Goal: Obtain resource: Download file/media

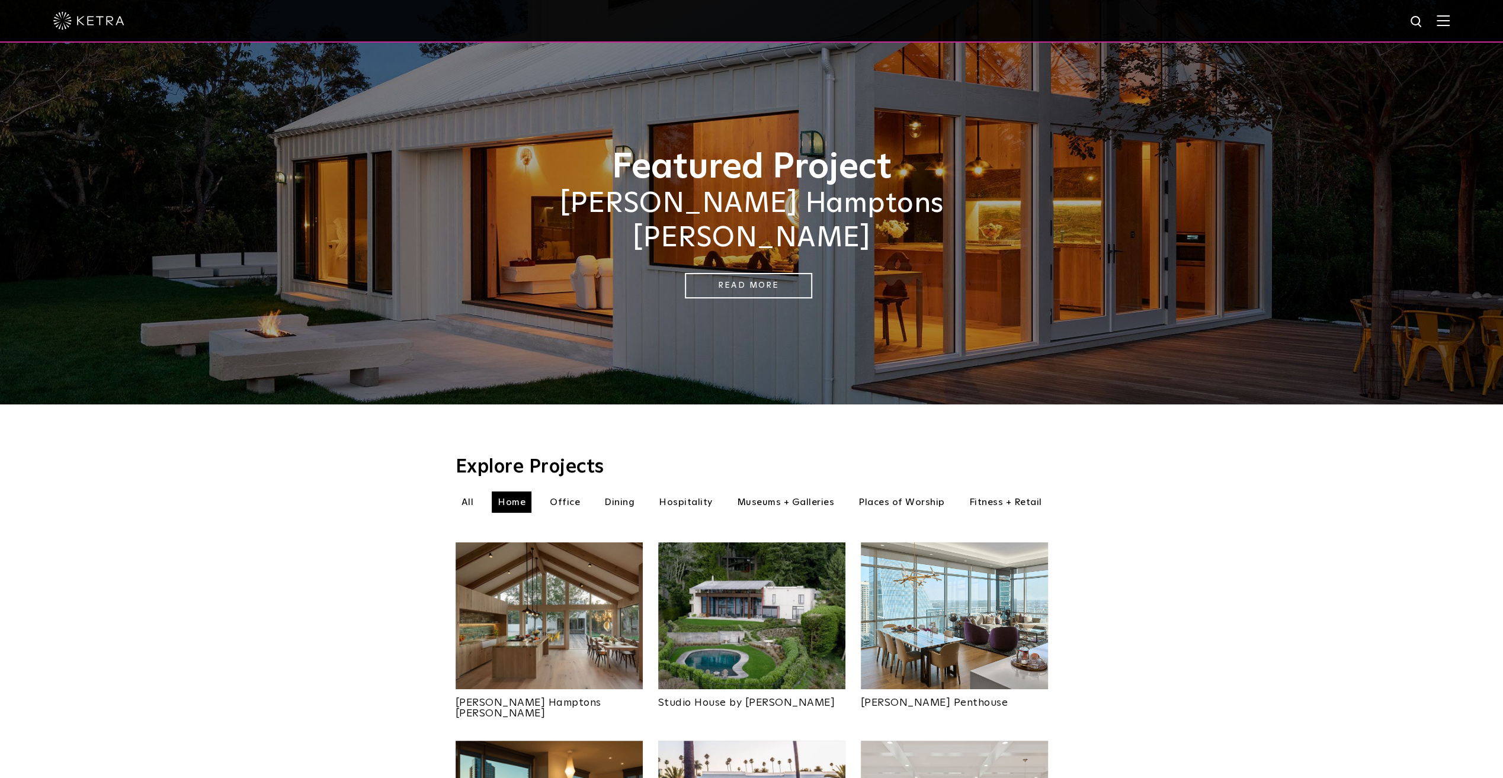
click at [1444, 27] on div at bounding box center [751, 20] width 1396 height 41
click at [1450, 18] on img at bounding box center [1443, 20] width 13 height 11
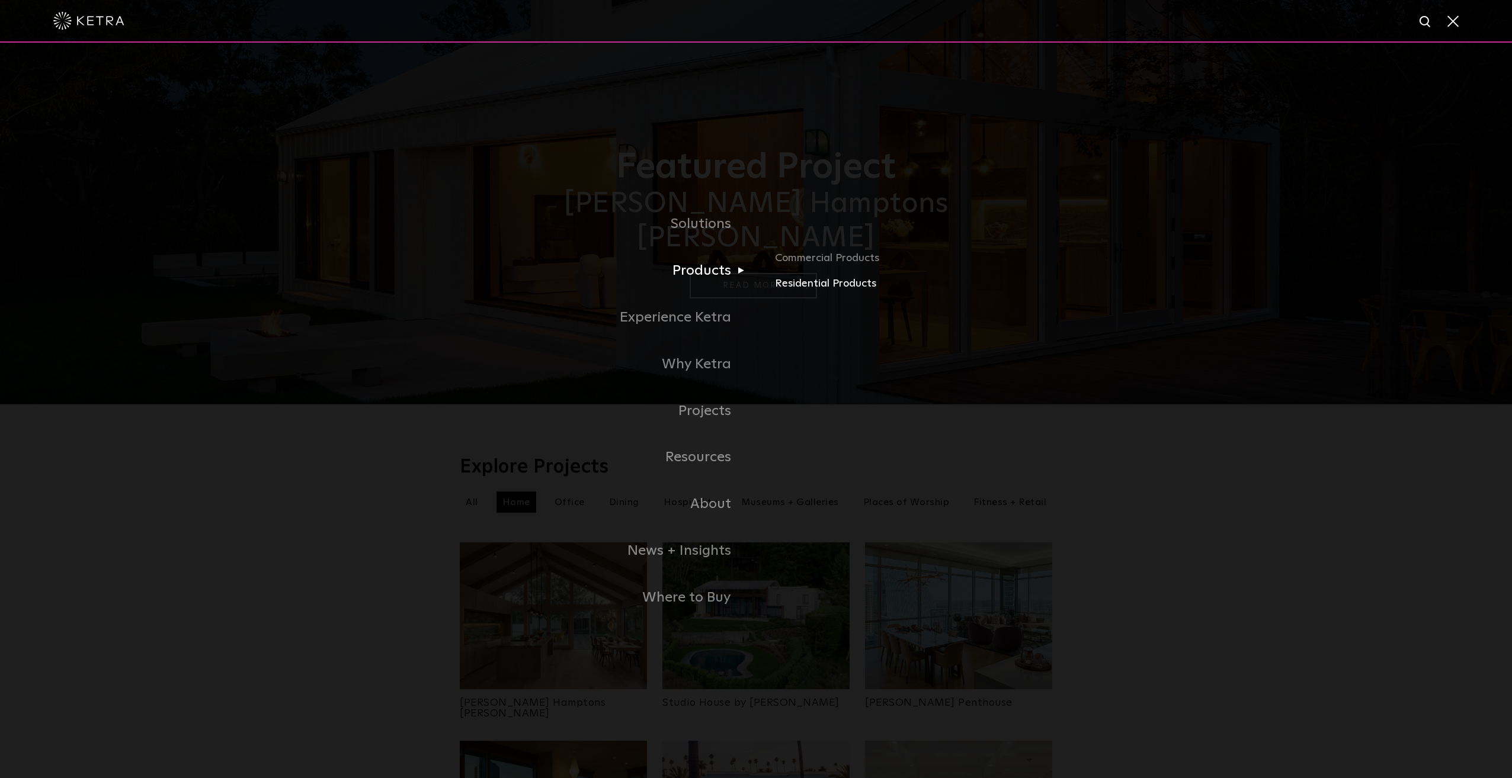
click at [809, 287] on link "Residential Products" at bounding box center [913, 283] width 277 height 17
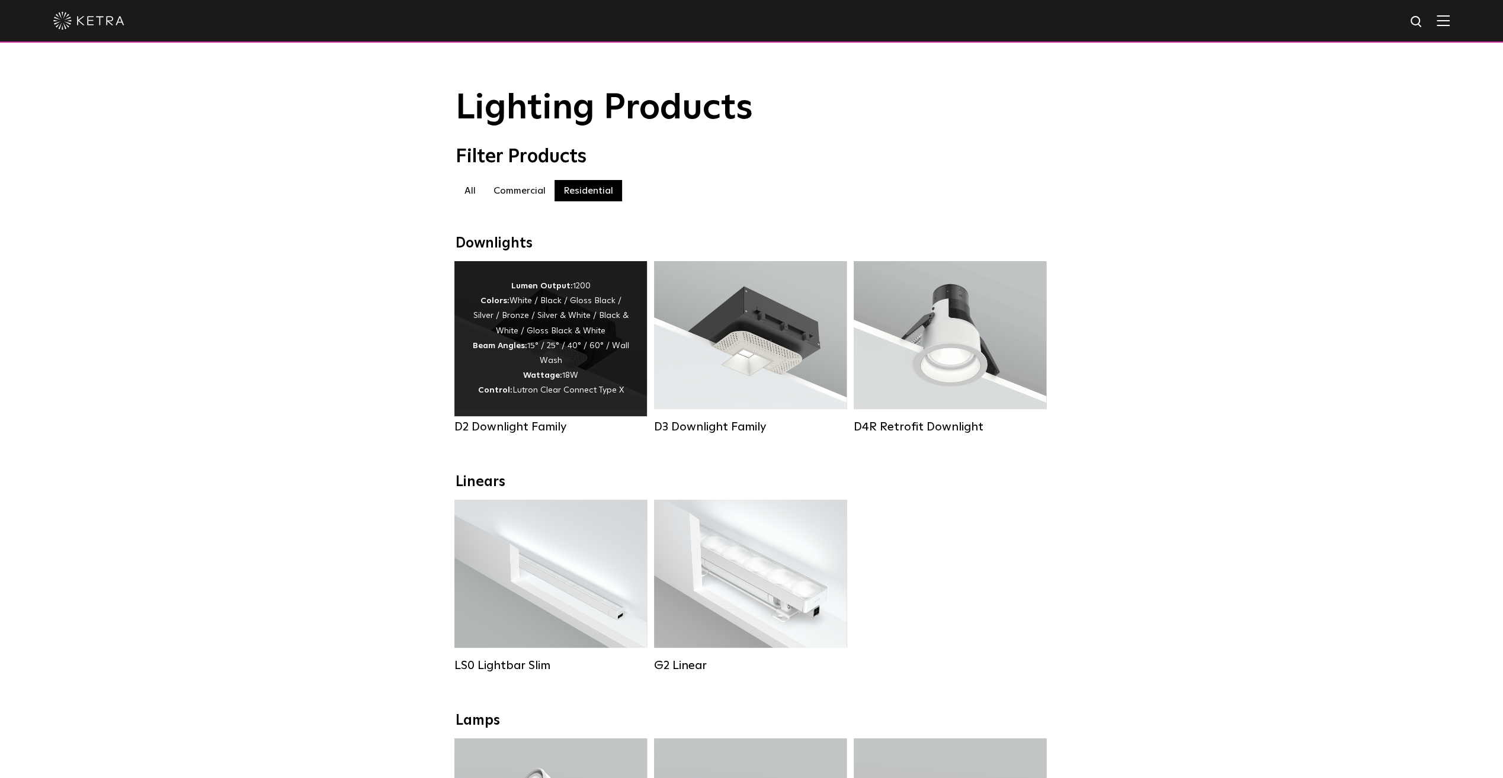
click at [571, 334] on div "Lumen Output: 1200 Colors: White / Black / Gloss Black / Silver / Bronze / Silv…" at bounding box center [550, 339] width 157 height 120
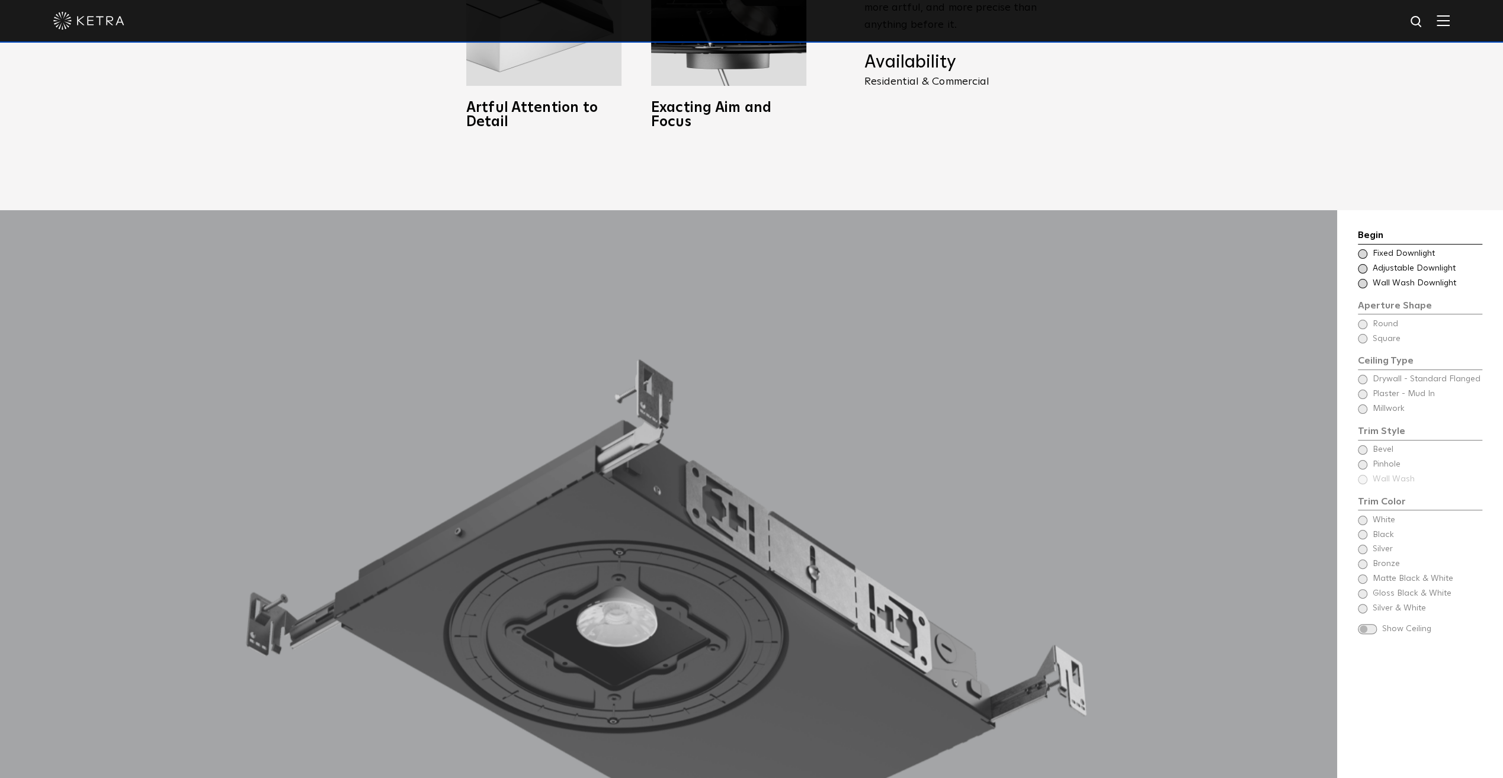
scroll to position [1213, 0]
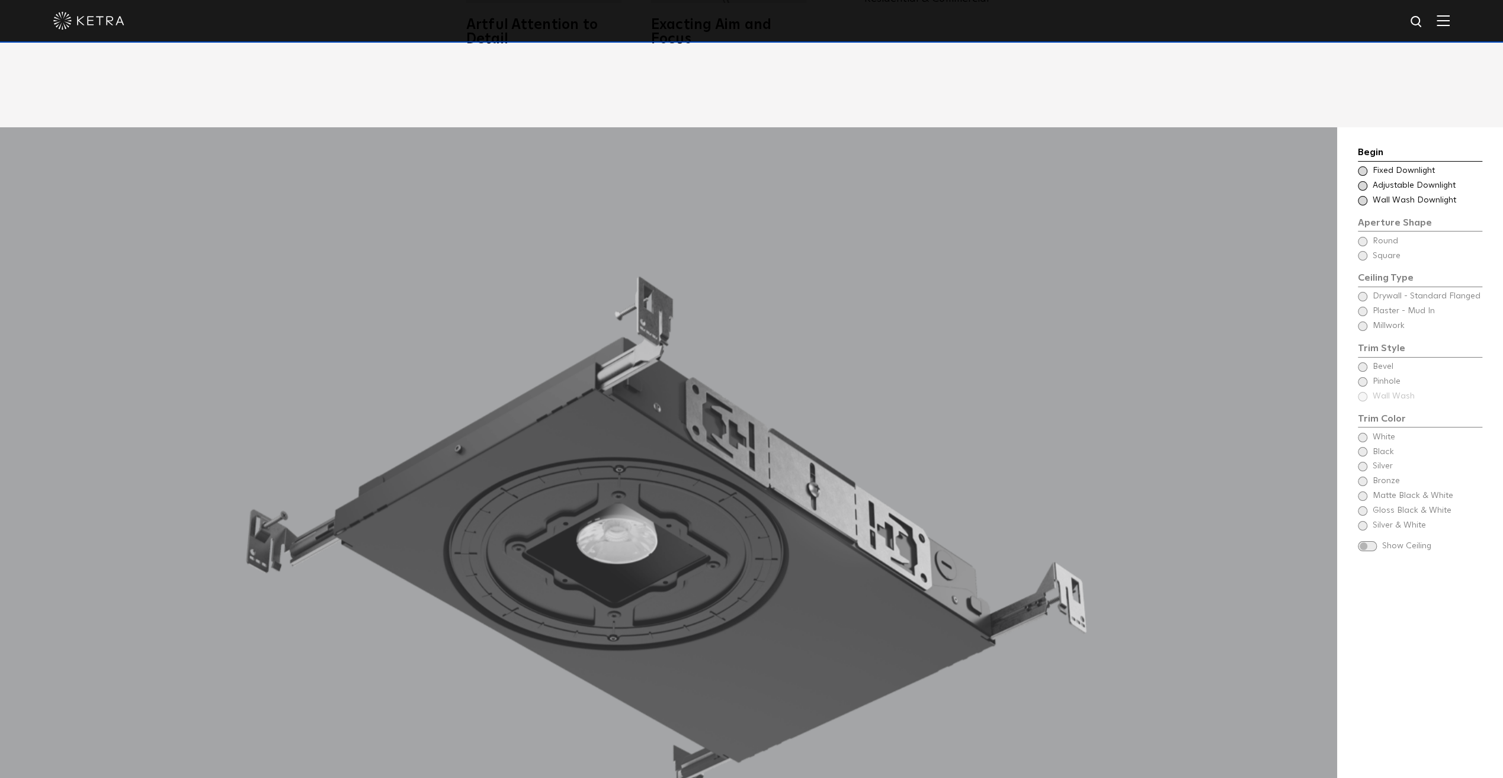
drag, startPoint x: 1361, startPoint y: 185, endPoint x: 1361, endPoint y: 193, distance: 7.7
click at [1361, 185] on span at bounding box center [1362, 185] width 9 height 9
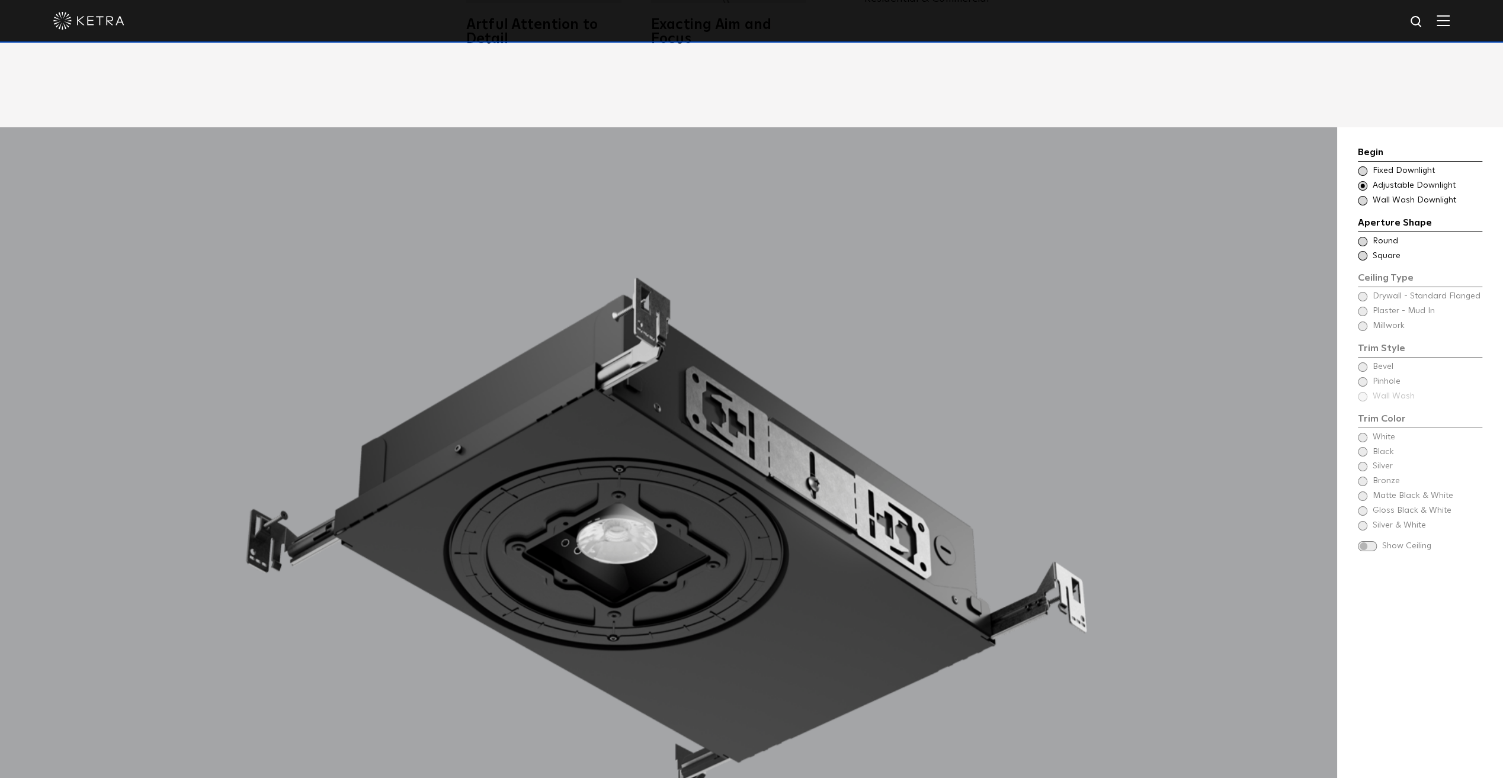
click at [1360, 255] on span at bounding box center [1362, 255] width 9 height 9
click at [1360, 320] on div "Trim Style - Square - Flangeless - Millwork Round - Millwork,Wall Wash - Square…" at bounding box center [1420, 326] width 124 height 12
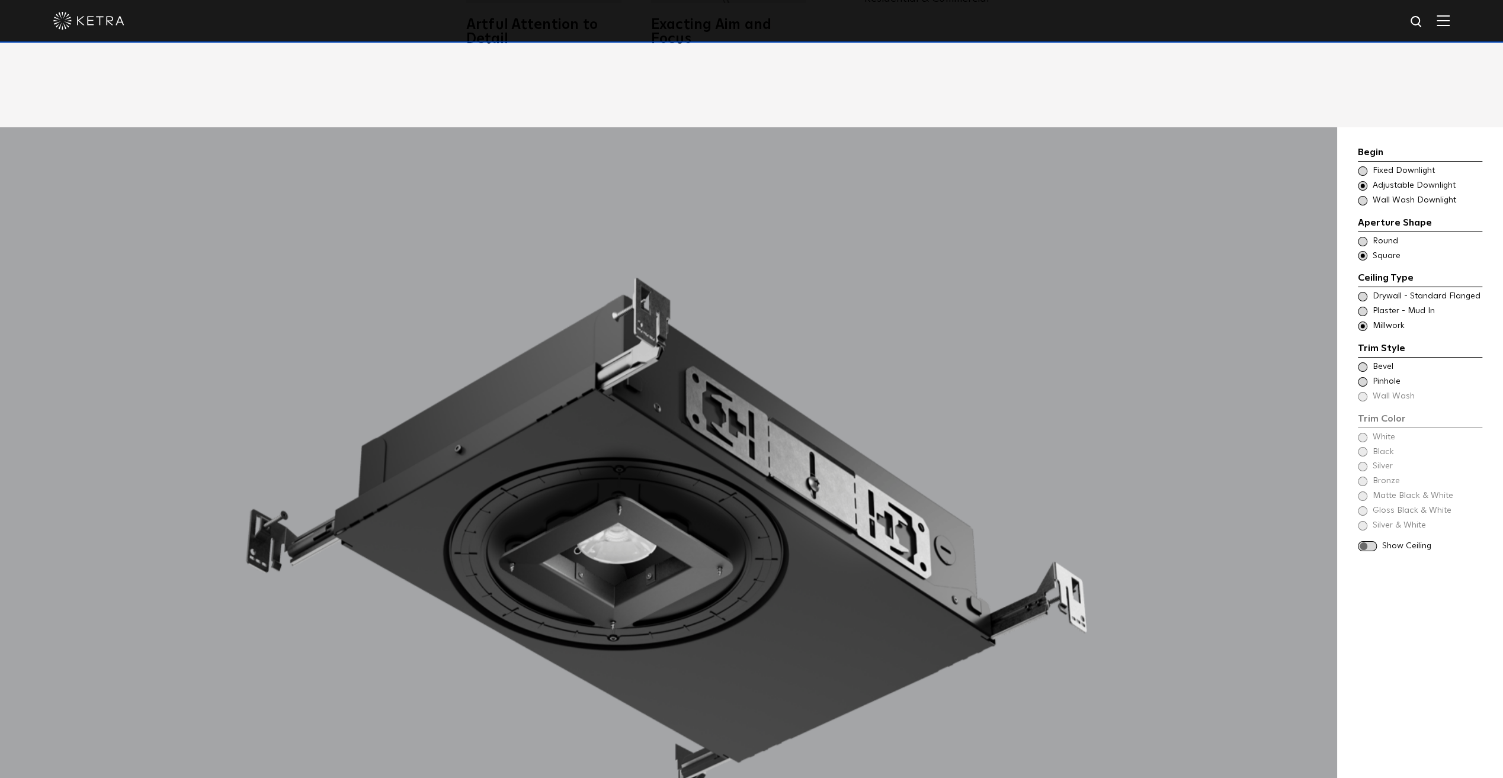
click at [1364, 368] on span at bounding box center [1362, 367] width 9 height 9
click at [1361, 451] on span at bounding box center [1362, 451] width 9 height 9
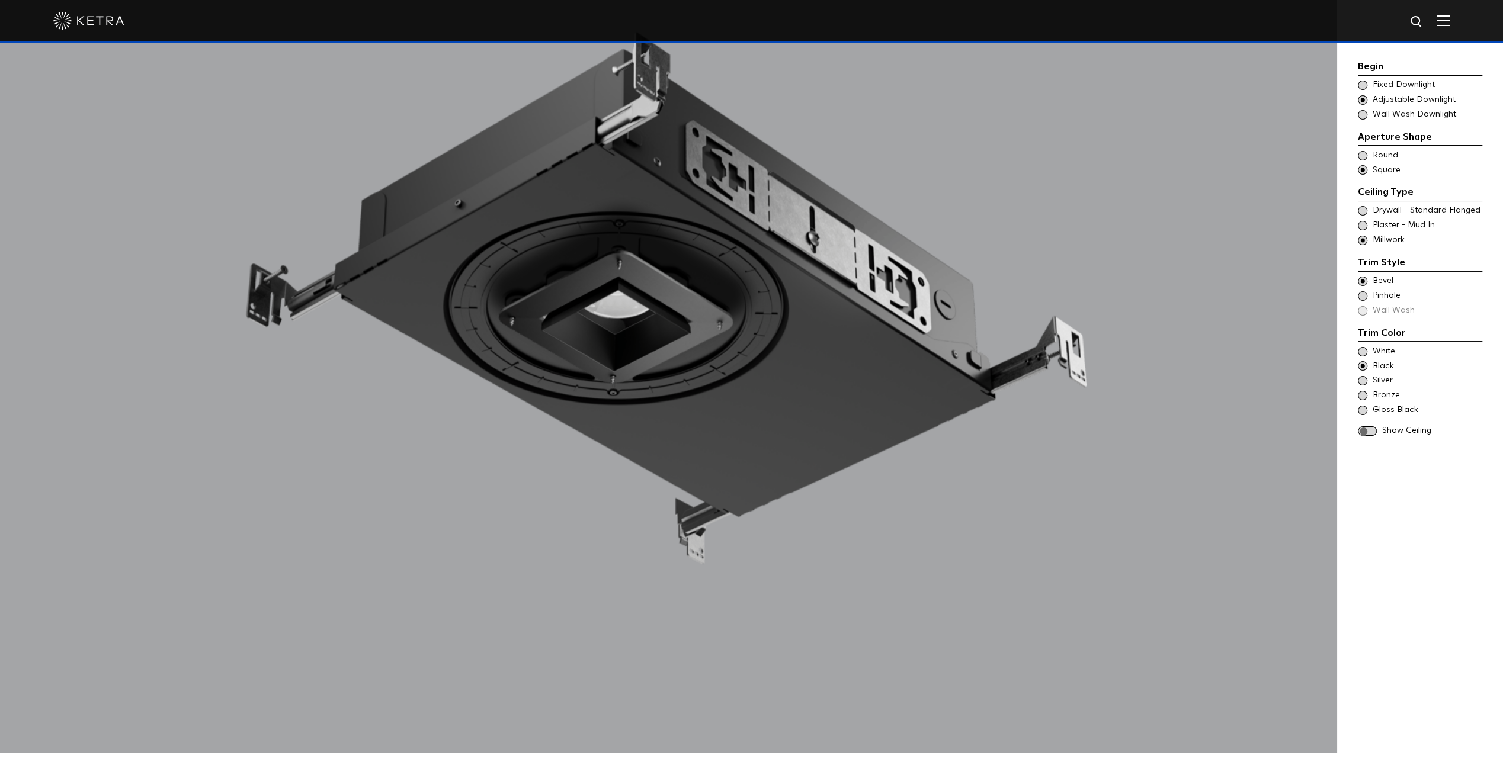
scroll to position [1451, 0]
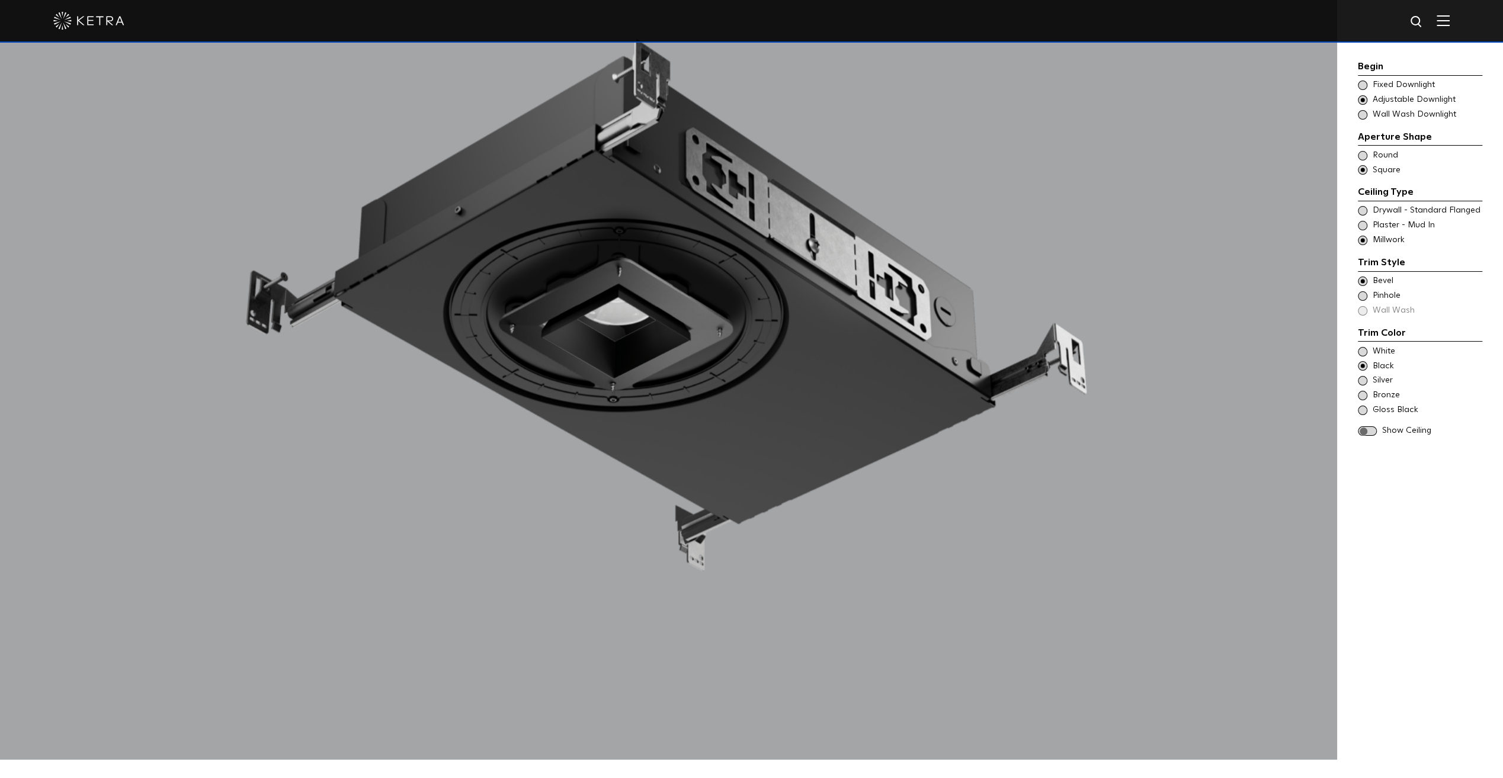
click at [1363, 427] on span at bounding box center [1367, 432] width 19 height 10
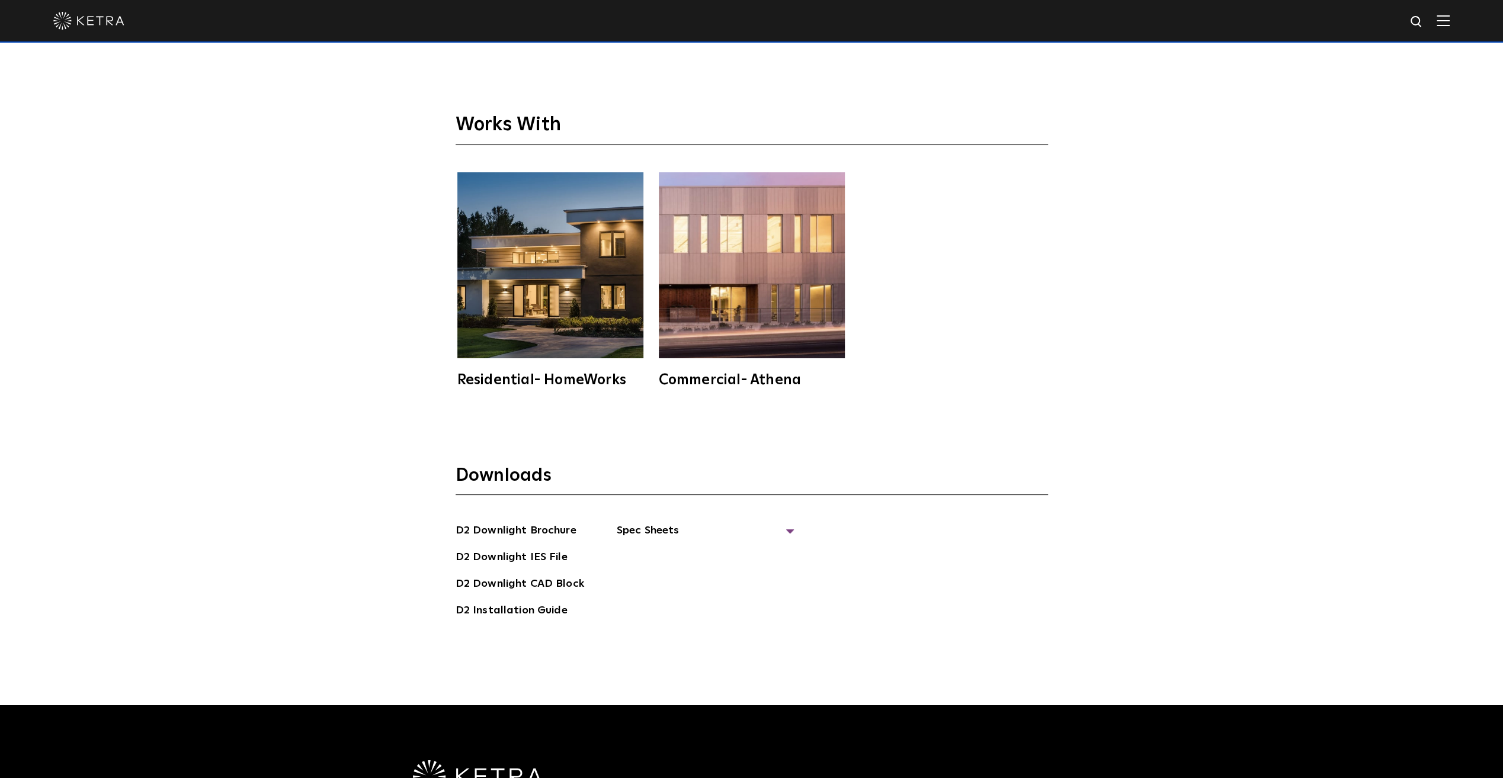
scroll to position [3812, 0]
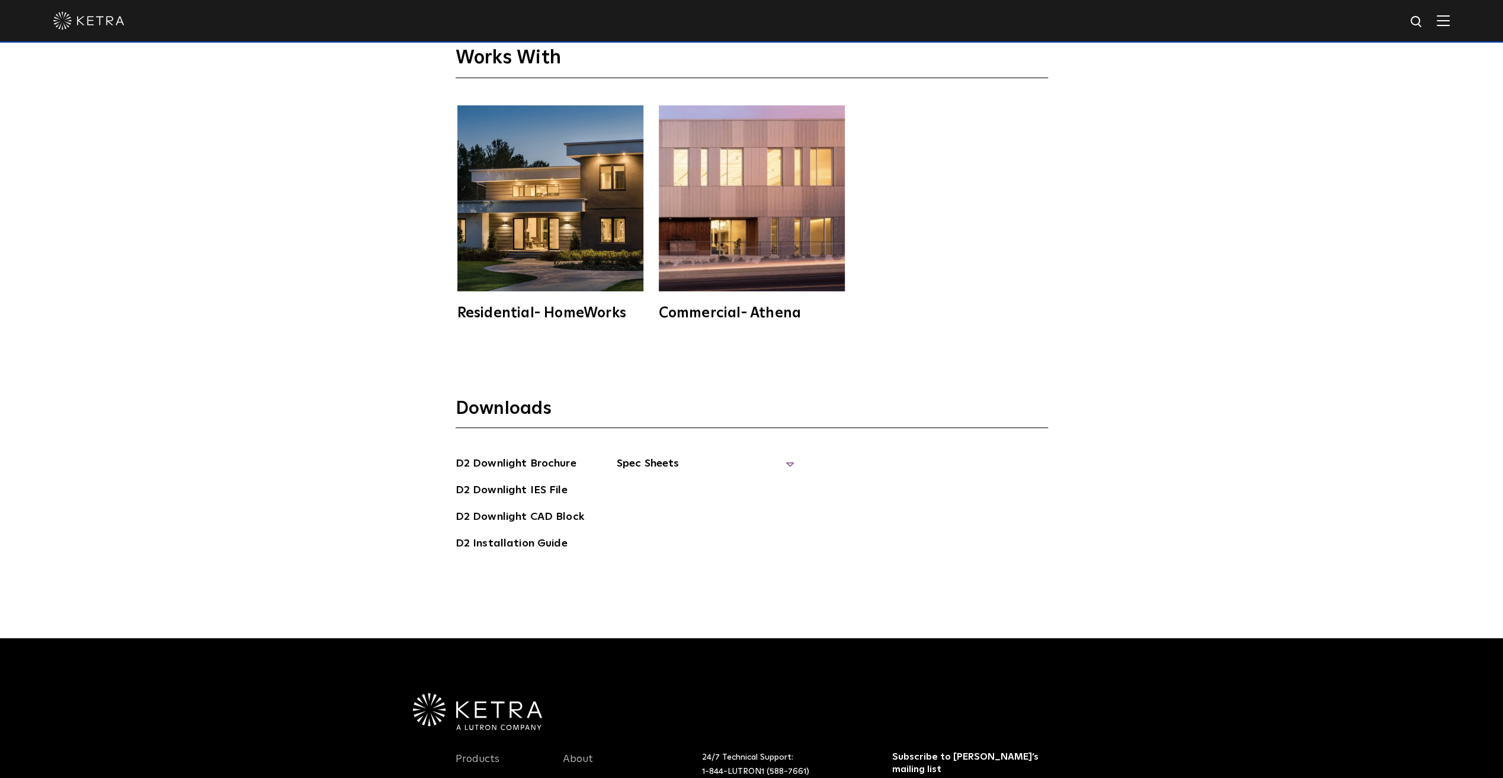
click at [652, 466] on span "Spec Sheets" at bounding box center [706, 469] width 178 height 26
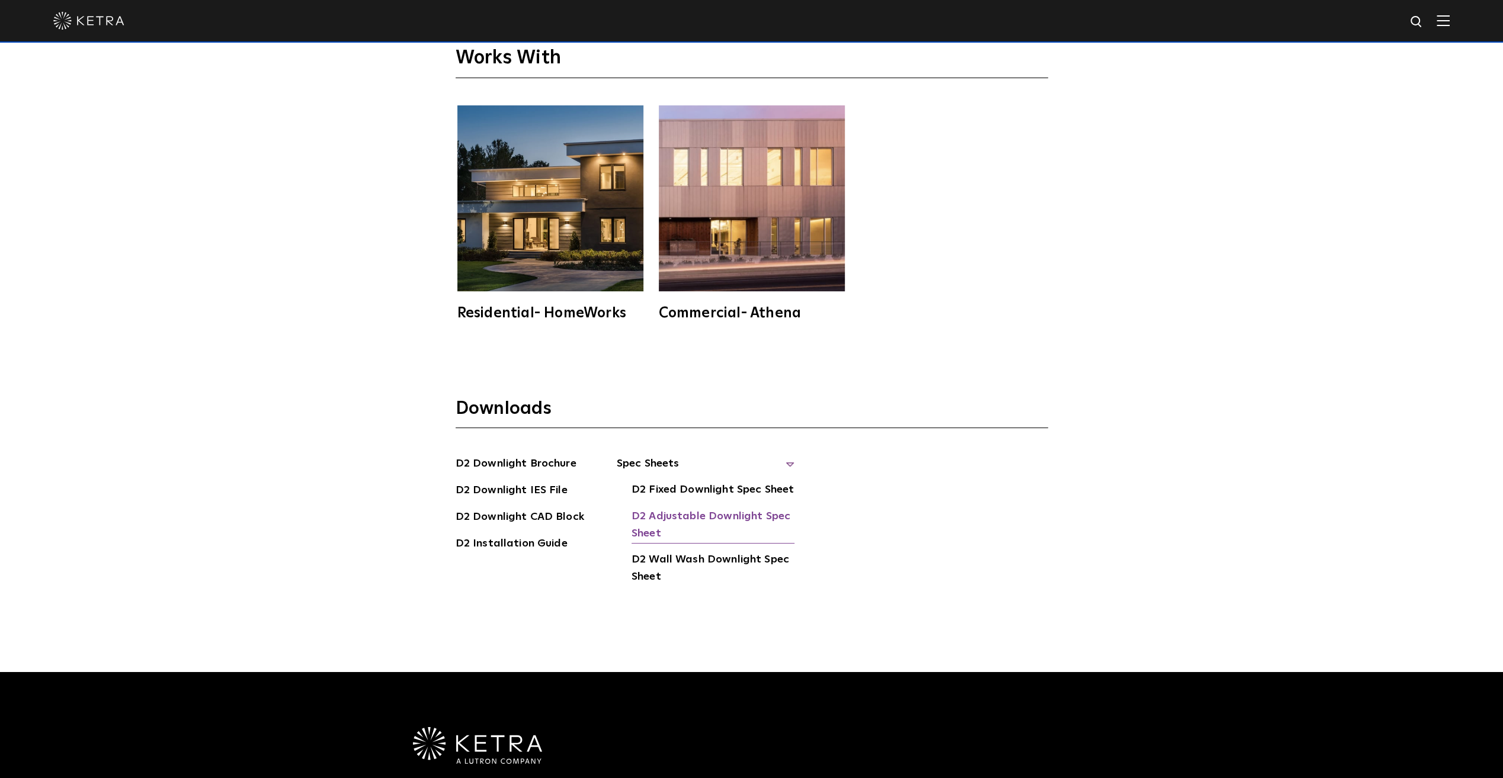
click at [647, 518] on link "D2 Adjustable Downlight Spec Sheet" at bounding box center [713, 526] width 163 height 36
